Goal: Transaction & Acquisition: Download file/media

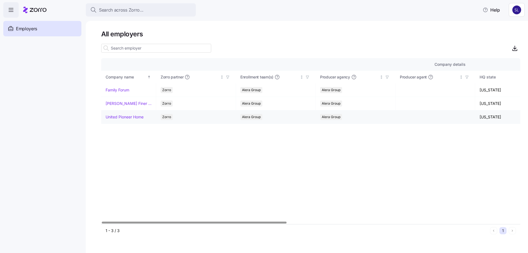
click at [122, 114] on link "United Pioneer Home" at bounding box center [125, 117] width 38 height 6
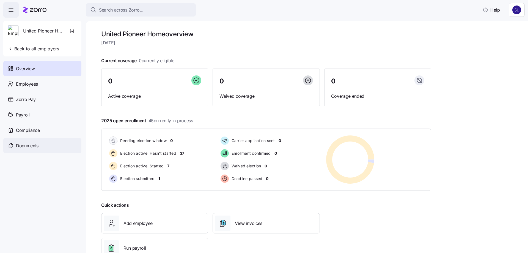
click at [30, 150] on div "Documents" at bounding box center [42, 145] width 78 height 15
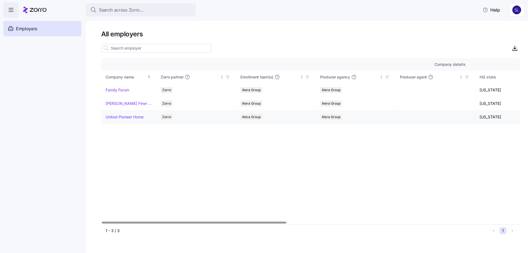
click at [124, 116] on link "United Pioneer Home" at bounding box center [125, 117] width 38 height 6
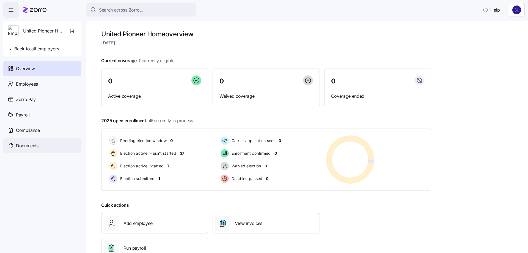
click at [29, 144] on span "Documents" at bounding box center [27, 145] width 23 height 7
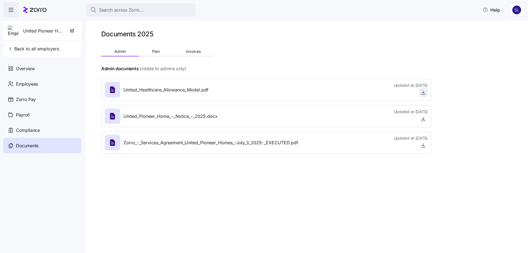
click at [424, 92] on icon "button" at bounding box center [424, 93] width 6 height 6
